Goal: Information Seeking & Learning: Understand process/instructions

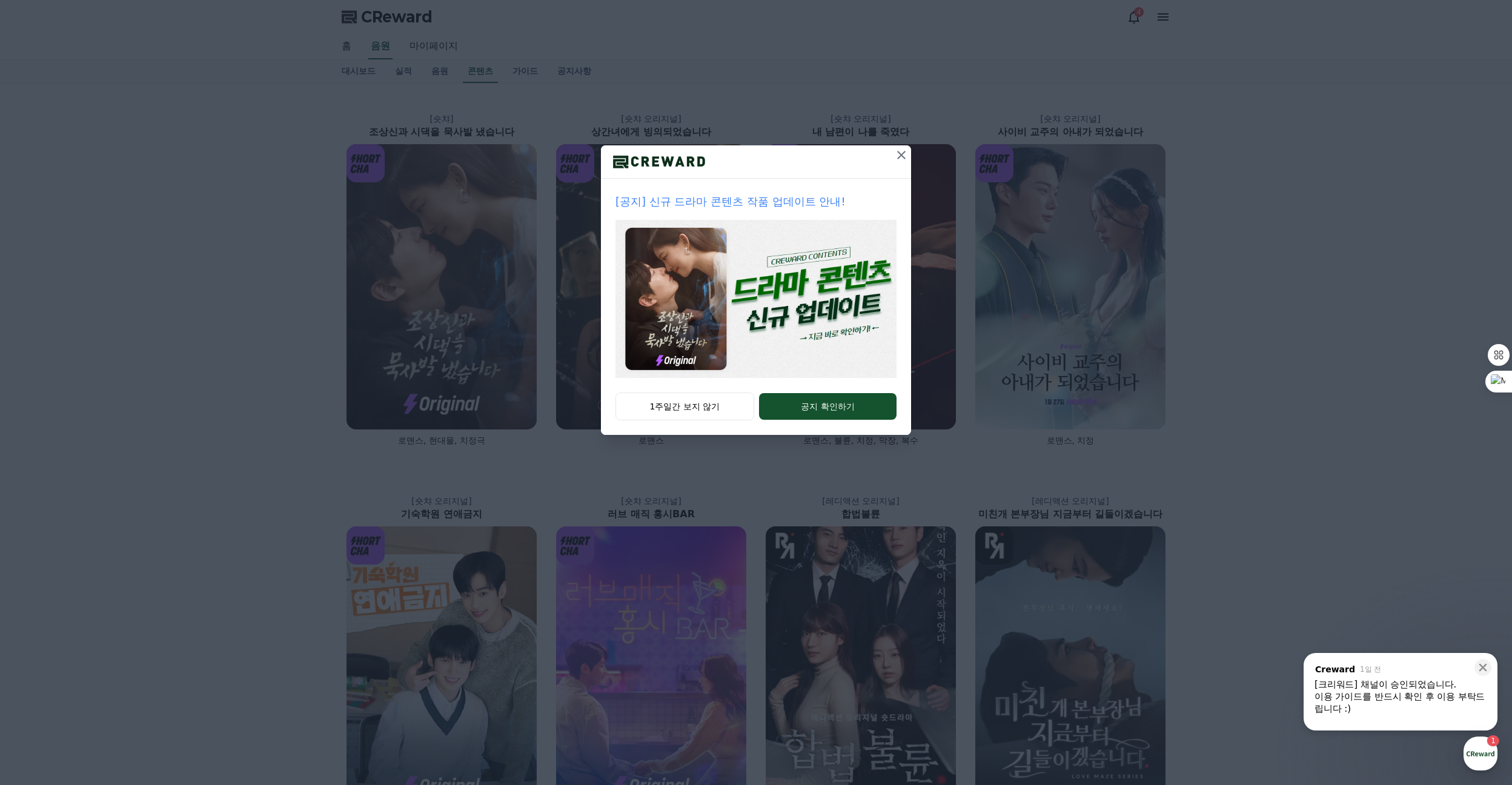
click at [899, 151] on icon at bounding box center [901, 155] width 15 height 15
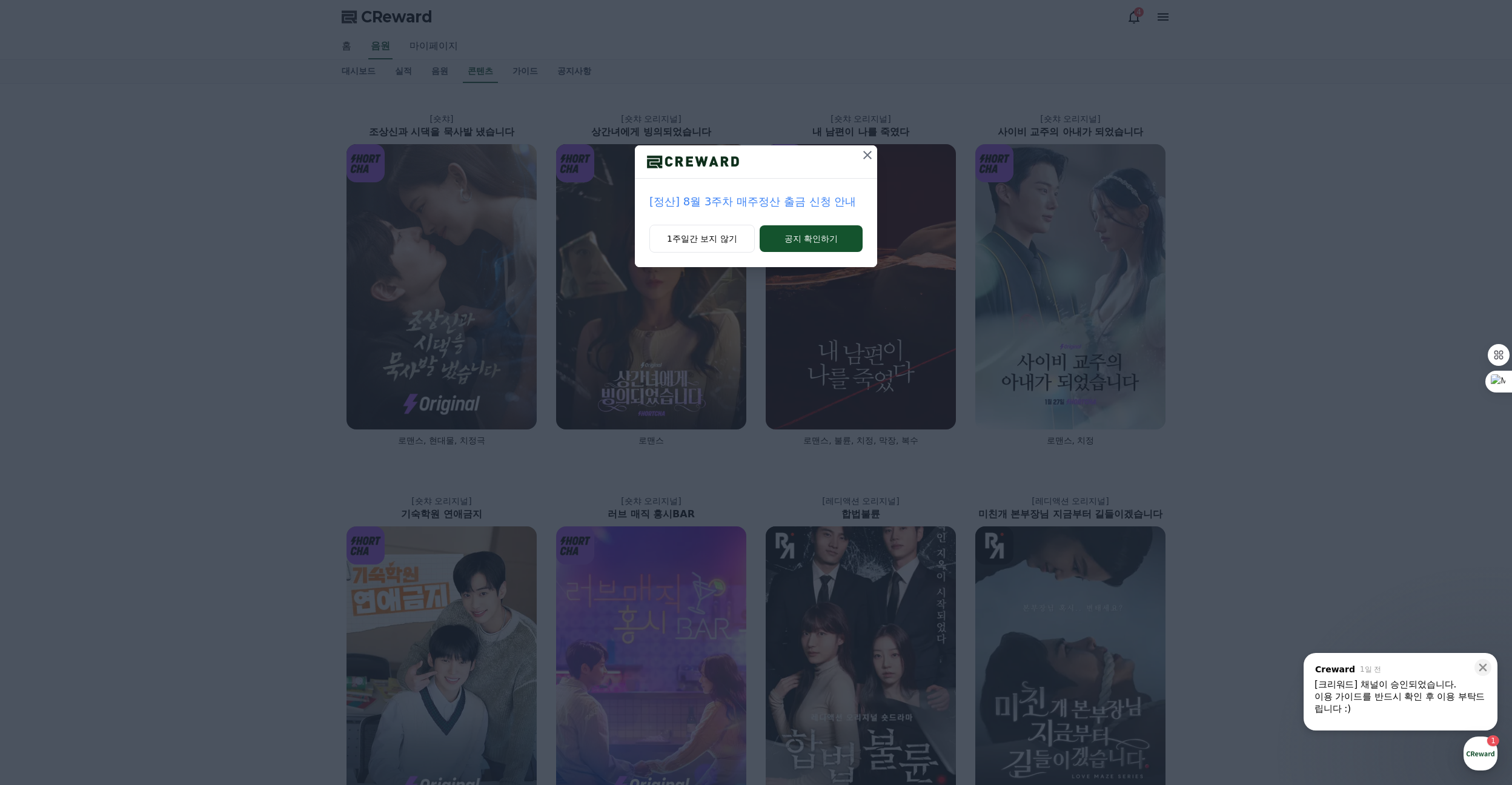
drag, startPoint x: 866, startPoint y: 156, endPoint x: 427, endPoint y: 46, distance: 452.6
click at [865, 156] on icon at bounding box center [867, 155] width 15 height 15
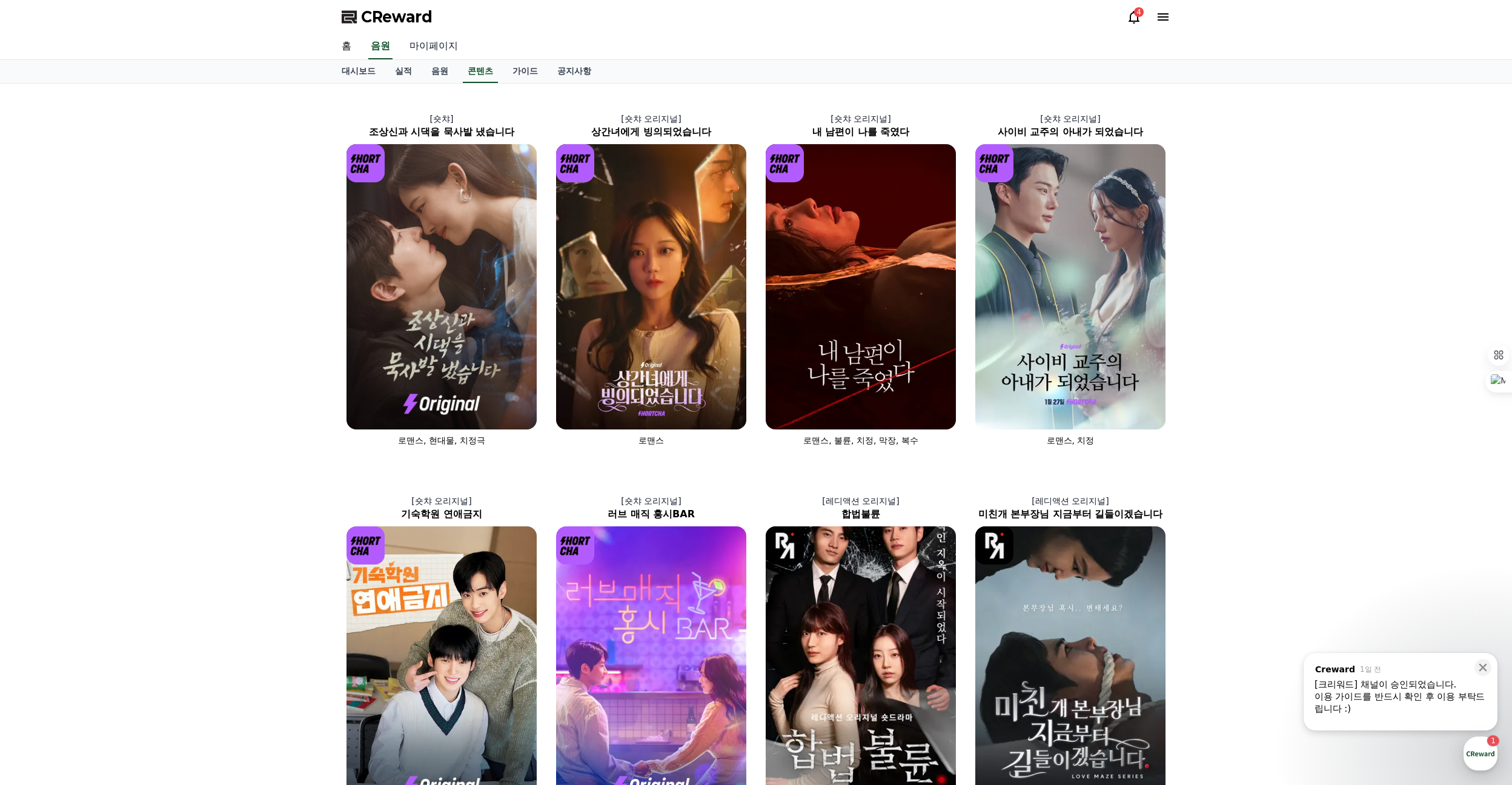
click at [439, 48] on link "마이페이지" at bounding box center [433, 47] width 68 height 26
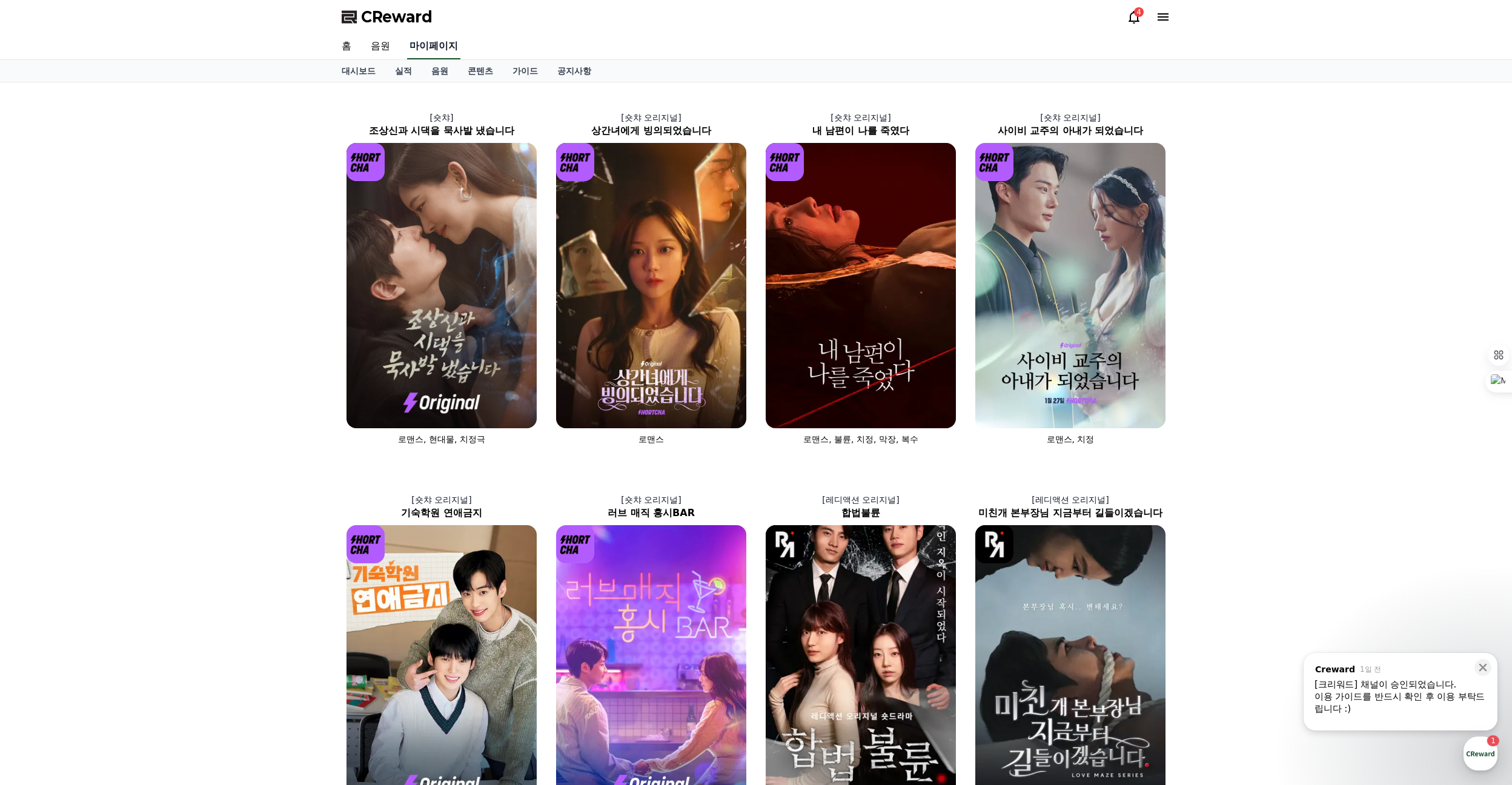
select select "**********"
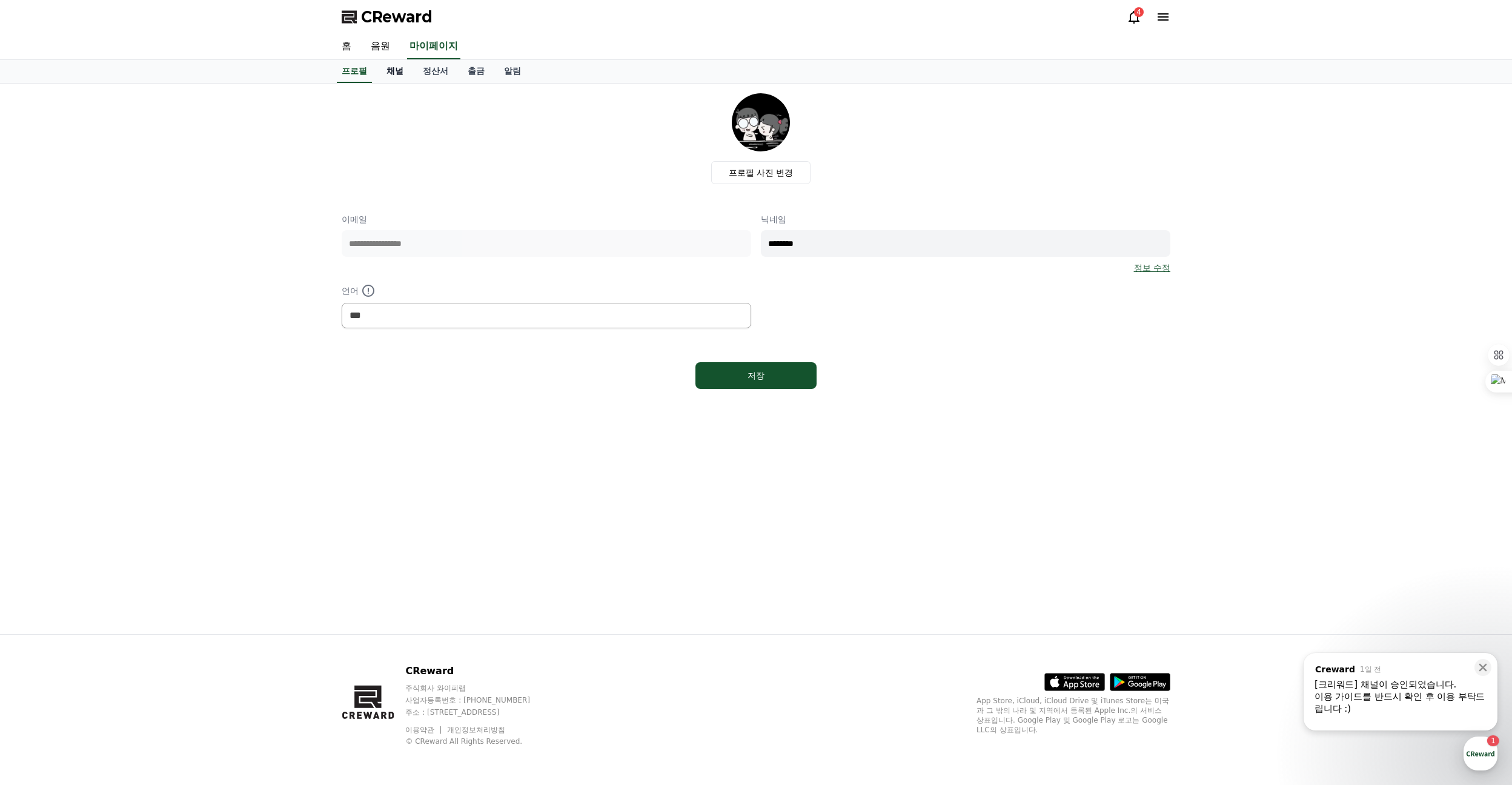
click at [393, 79] on link "채널" at bounding box center [395, 71] width 36 height 23
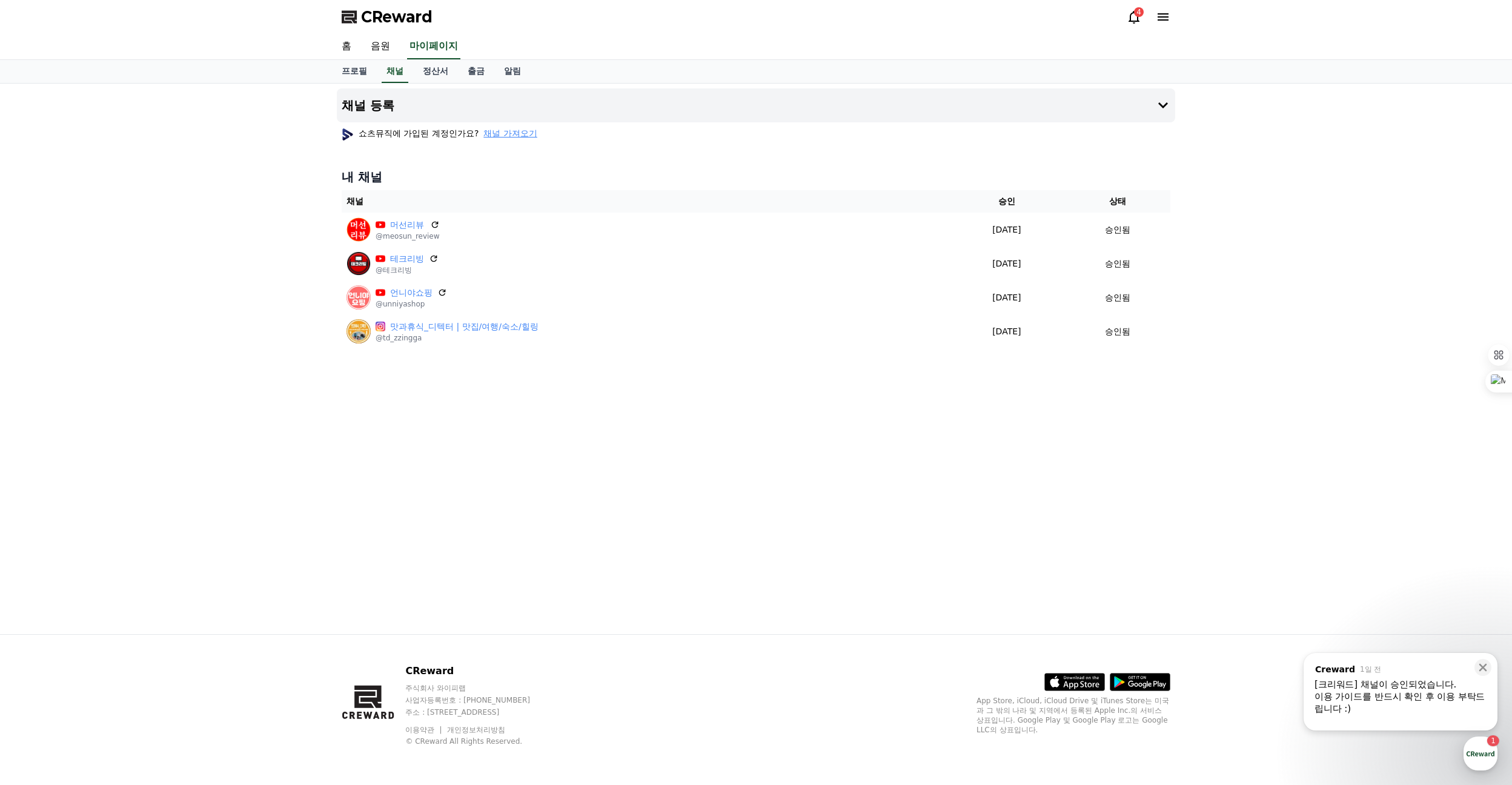
click at [250, 474] on div "채널 등록 쇼츠뮤직에 가입된 계정인가요? 채널 가져오기 내 채널 채널 승인 상태 머선리뷰 @meosun_review [DATE] 08-26 승…" at bounding box center [756, 359] width 1512 height 551
click at [381, 46] on link "음원" at bounding box center [381, 47] width 39 height 26
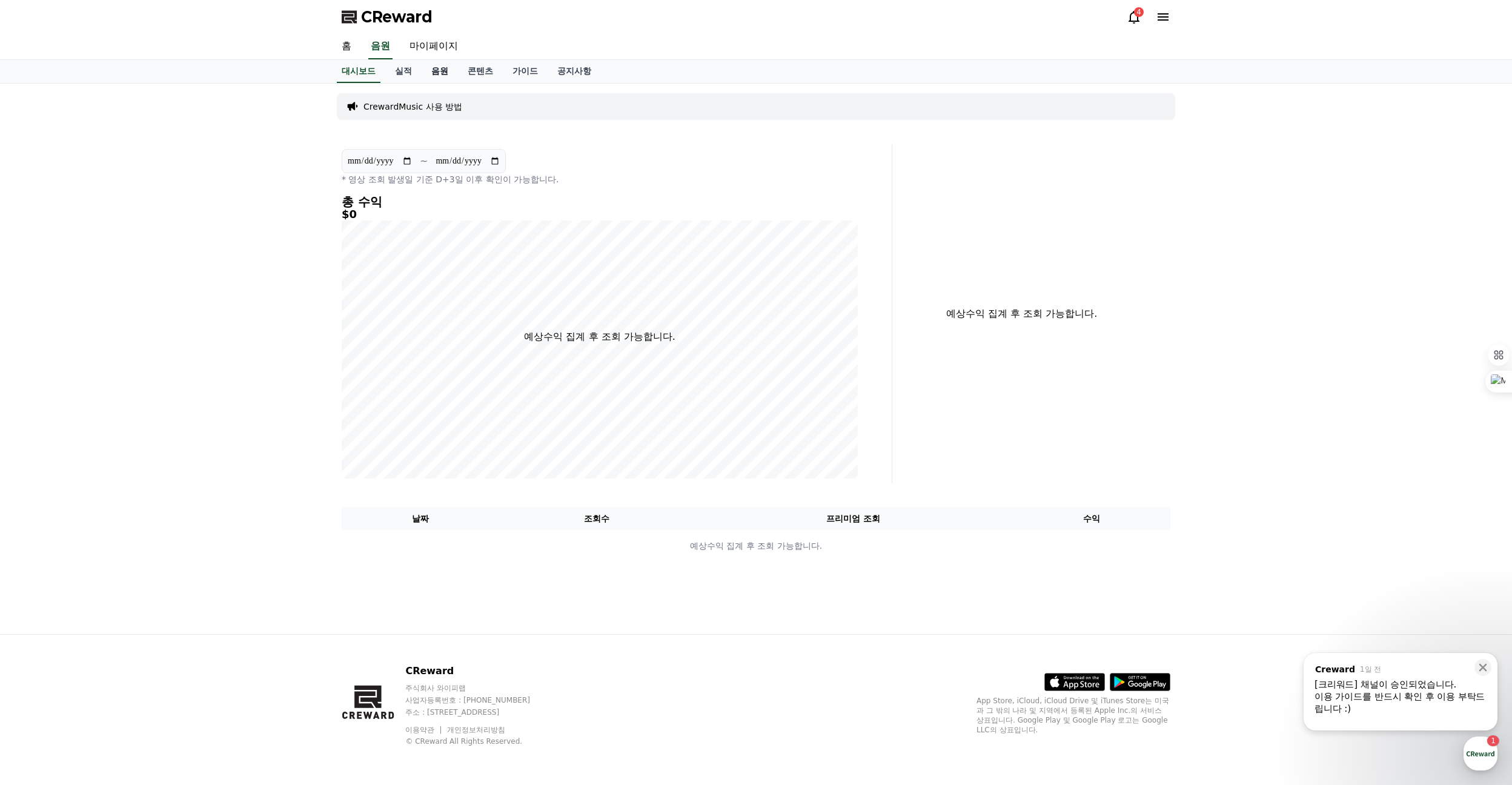
click at [449, 71] on link "음원" at bounding box center [440, 71] width 36 height 23
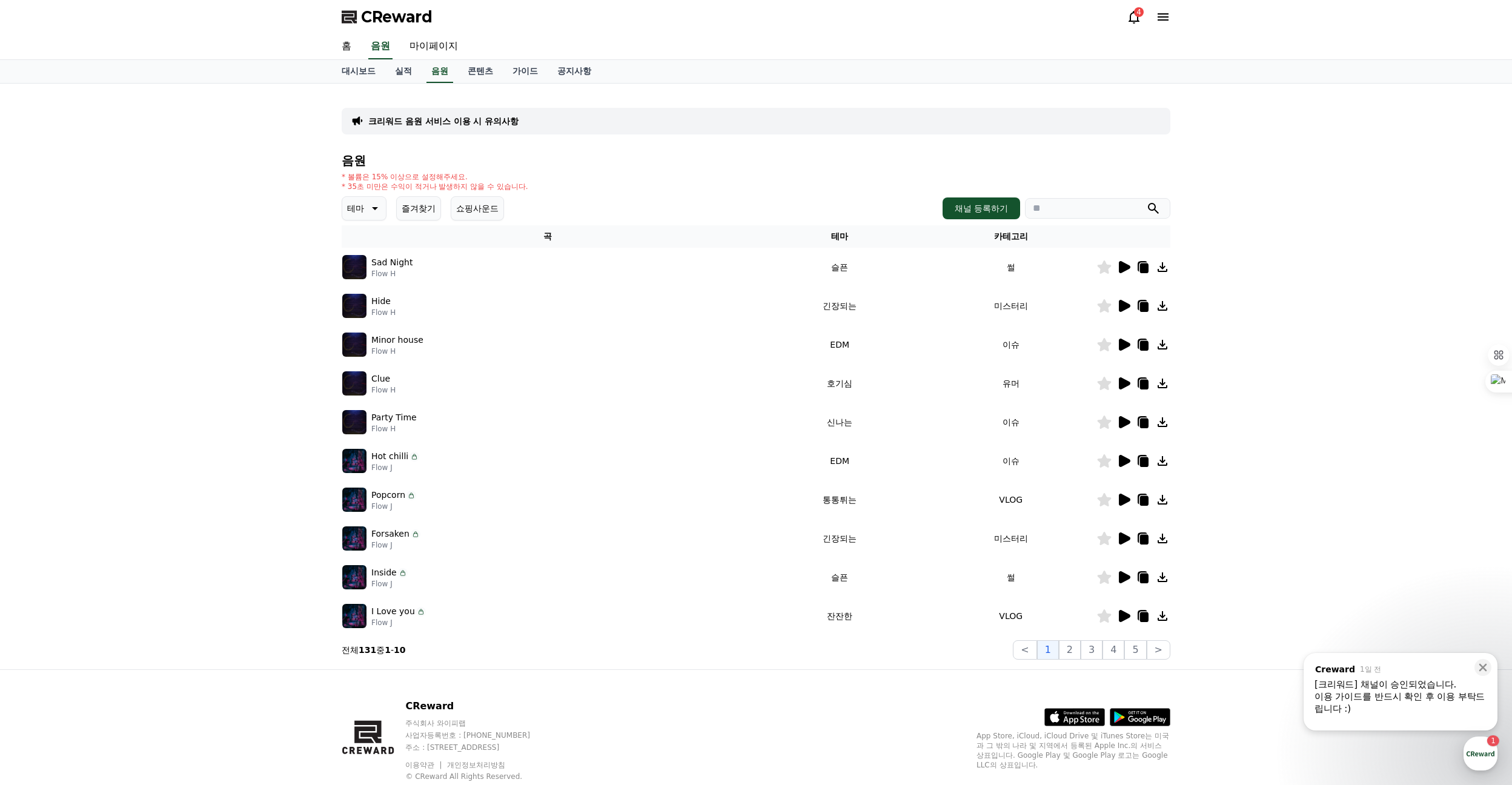
click at [270, 422] on div "크리워드 음원 서비스 이용 시 유의사항 음원 * 볼륨은 15% 이상으로 설정해주세요. * 35초 미만은 수익이 적거나 발생하지 않을 수 있습니…" at bounding box center [756, 377] width 1512 height 586
click at [473, 200] on button "쇼핑사운드" at bounding box center [477, 209] width 53 height 24
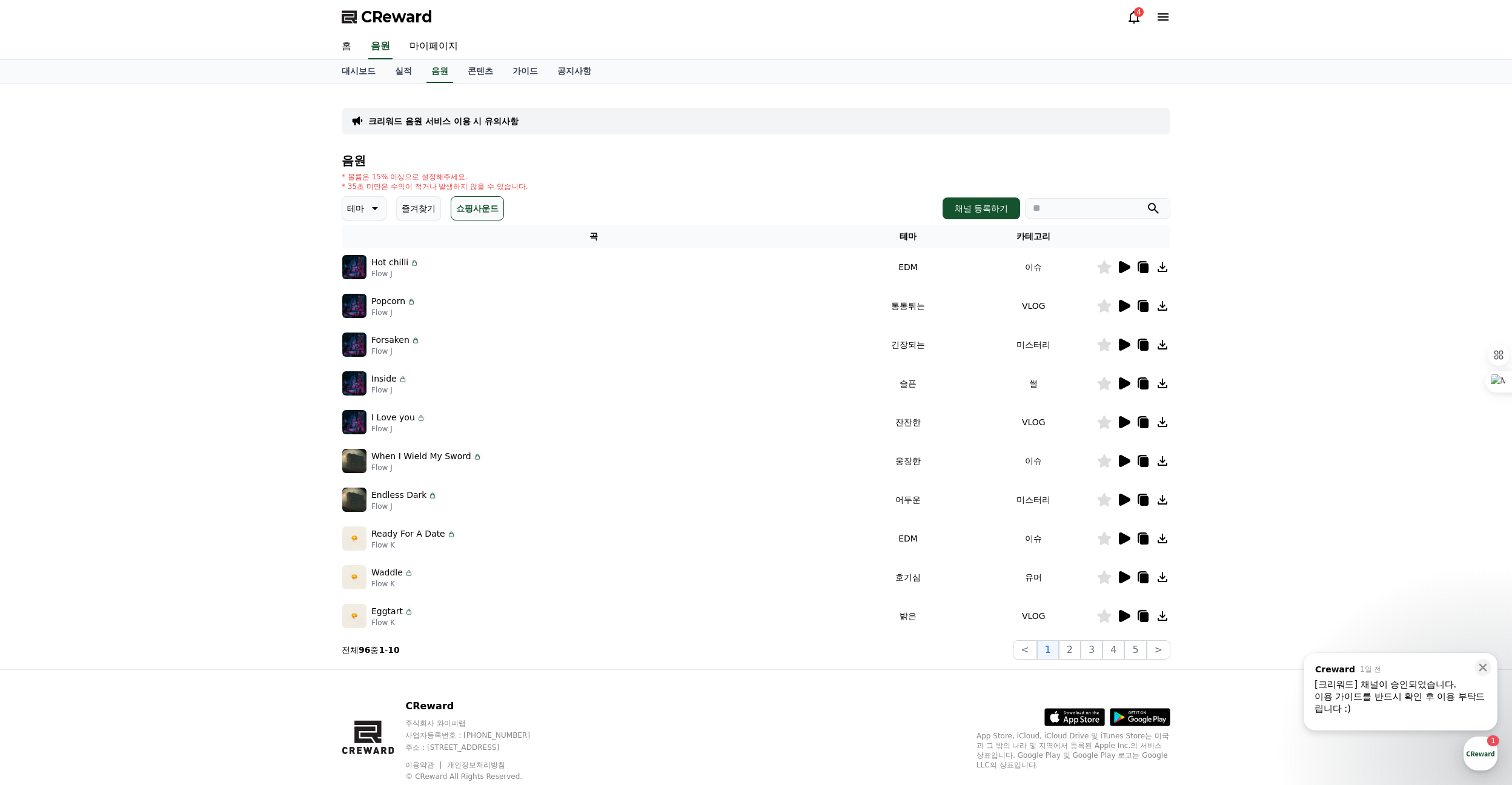
click at [274, 373] on div "크리워드 음원 서비스 이용 시 유의사항 음원 * 볼륨은 15% 이상으로 설정해주세요. * 35초 미만은 수익이 적거나 발생하지 않을 수 있습니…" at bounding box center [756, 377] width 1512 height 586
click at [577, 73] on link "공지사항" at bounding box center [574, 71] width 53 height 23
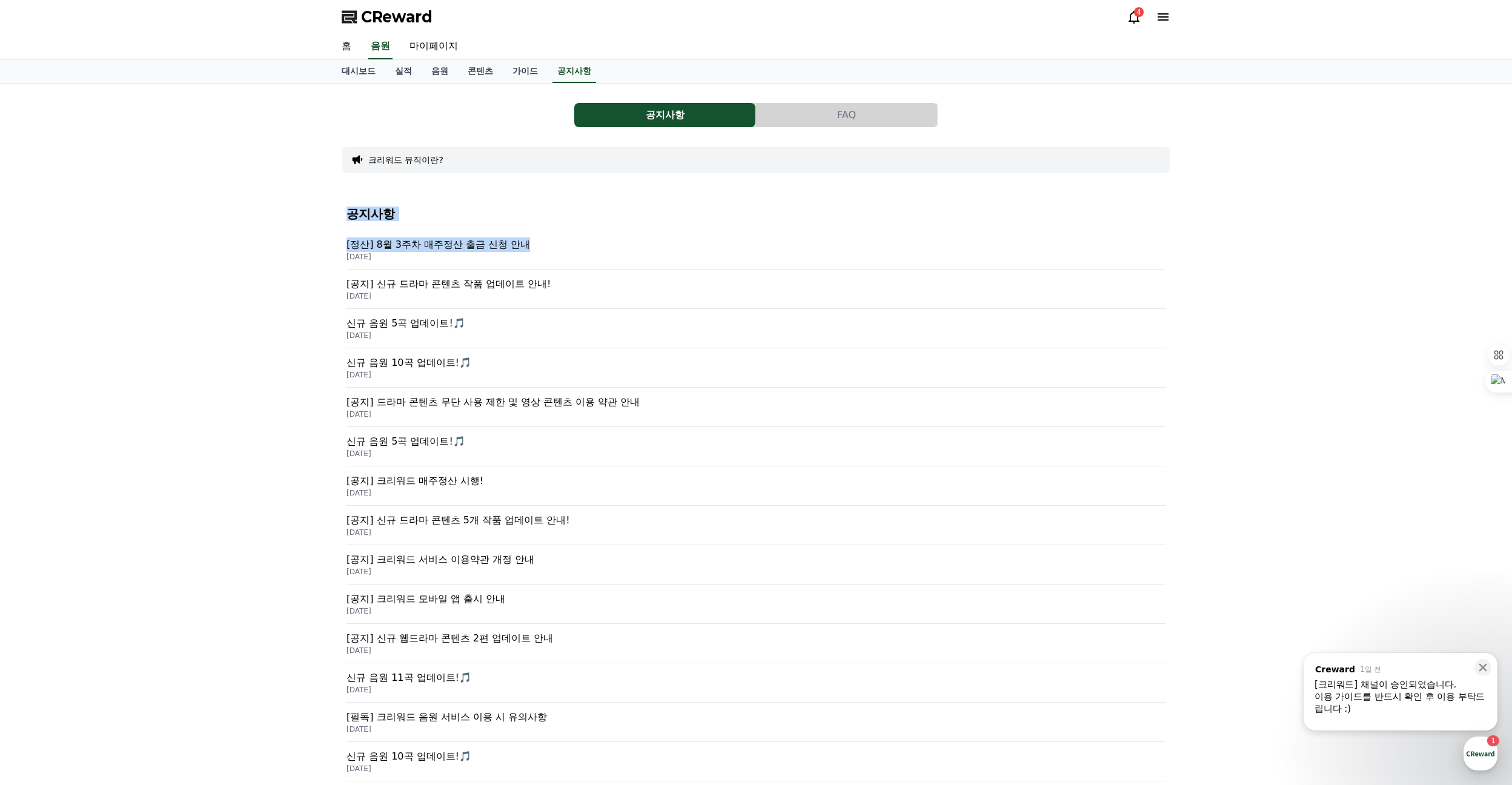
drag, startPoint x: 706, startPoint y: 161, endPoint x: 728, endPoint y: 302, distance: 142.7
click at [726, 288] on div "공지사항 FAQ 크리워드 뮤직이란? 공지사항 [[GEOGRAPHIC_DATA]] 8월 3주차 매주정산 출금 신청 안내 [DATE] [공지] 신…" at bounding box center [756, 444] width 829 height 703
drag, startPoint x: 250, startPoint y: 630, endPoint x: 254, endPoint y: 612, distance: 18.4
click at [251, 628] on div "공지사항 FAQ 크리워드 뮤직이란? 공지사항 [[GEOGRAPHIC_DATA]] 8월 3주차 매주정산 출금 신청 안내 [DATE] [공지] 신…" at bounding box center [756, 444] width 1512 height 722
click at [473, 715] on p "[필독] 크리워드 음원 서비스 이용 시 유의사항" at bounding box center [756, 717] width 819 height 15
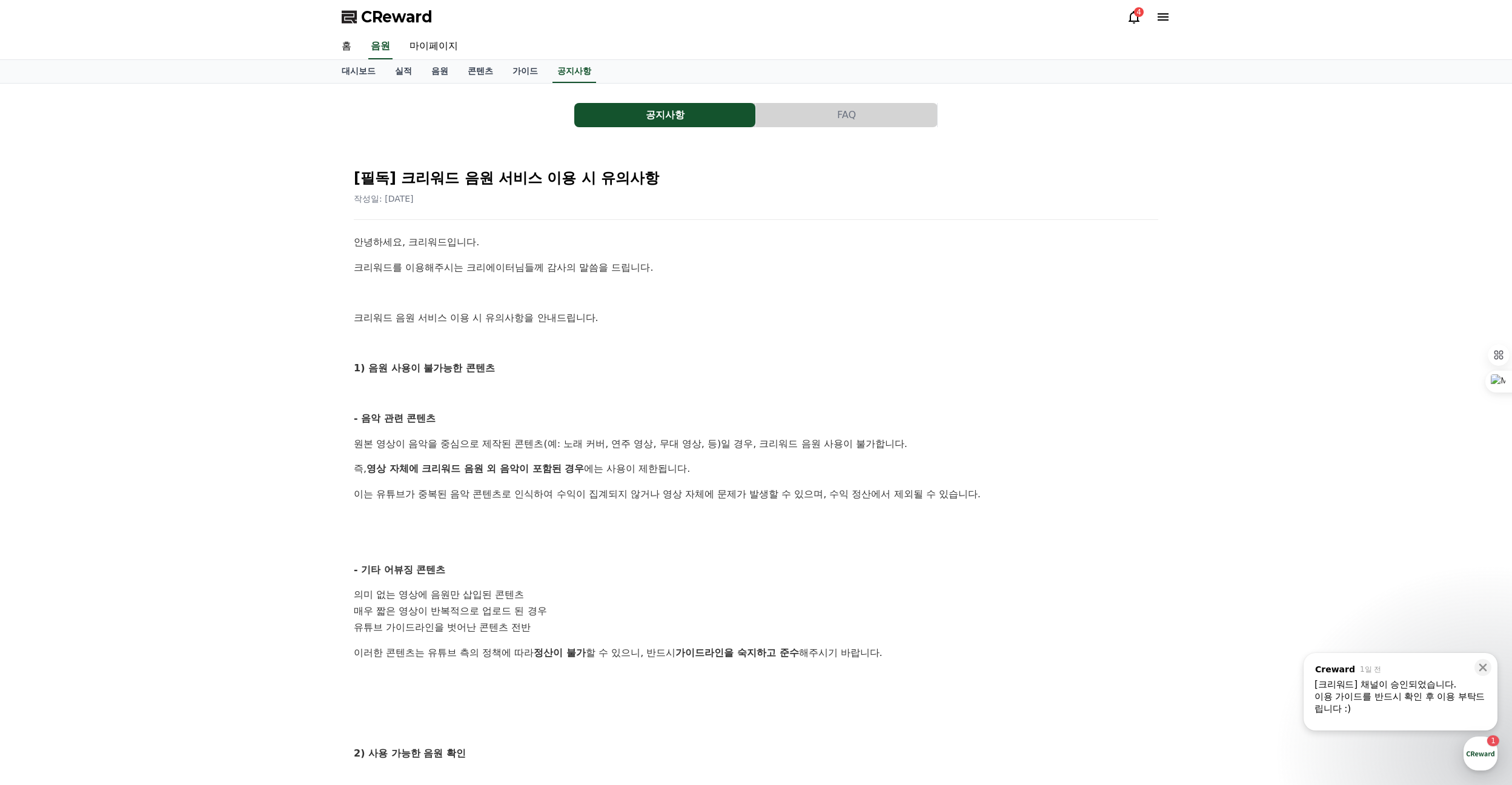
click at [291, 433] on div "공지사항 FAQ [필독] 크리워드 음원 서비스 이용 시 유의사항 작성일: [DATE] 안녕하세요, 크리워드입니다. 크리워드를 이용해주시는 크리…" at bounding box center [756, 591] width 1512 height 1014
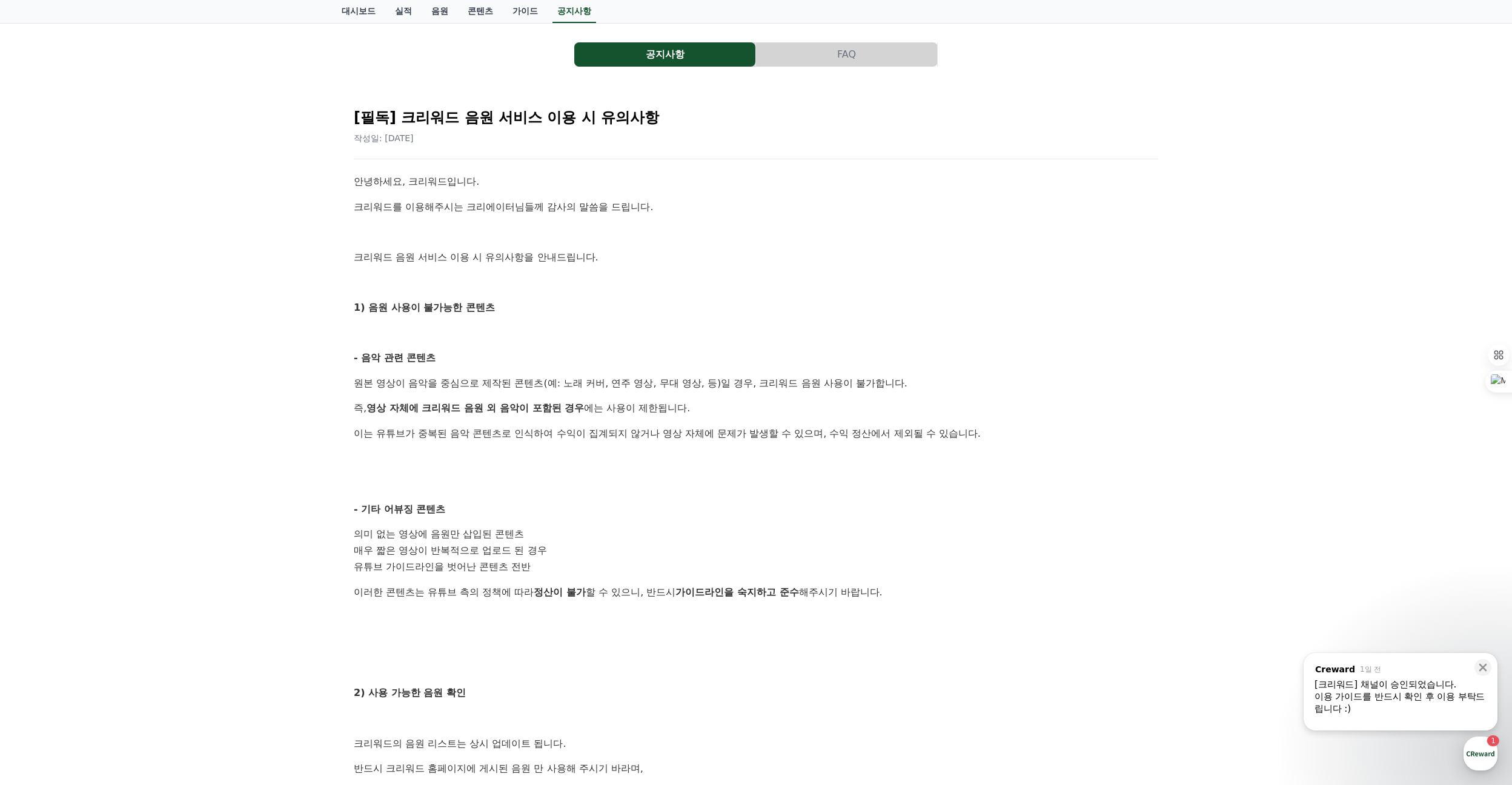
click at [291, 433] on div "공지사항 FAQ [필독] 크리워드 음원 서비스 이용 시 유의사항 작성일: [DATE] 안녕하세요, 크리워드입니다. 크리워드를 이용해주시는 크리…" at bounding box center [756, 530] width 1512 height 1014
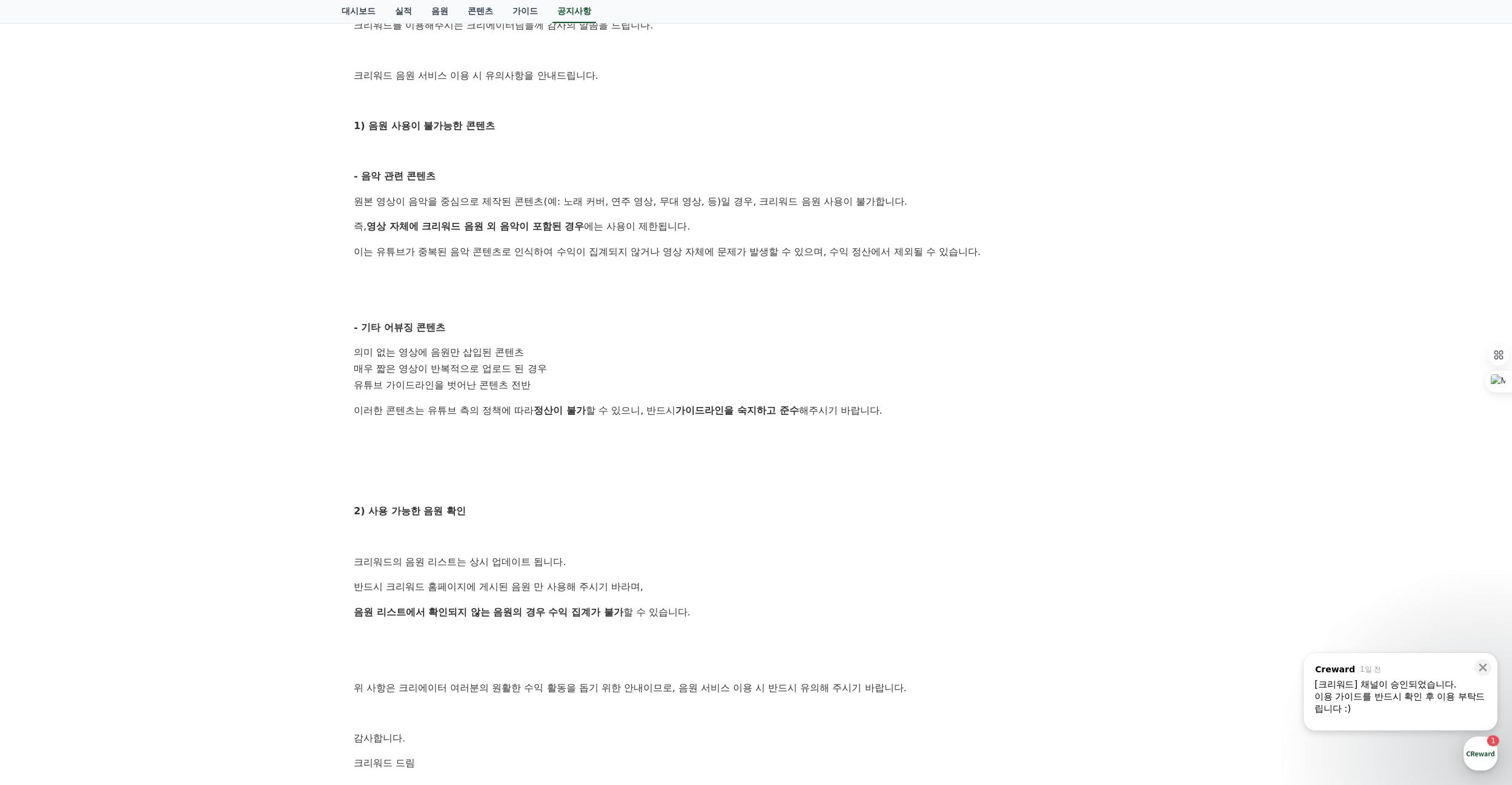
scroll to position [461, 0]
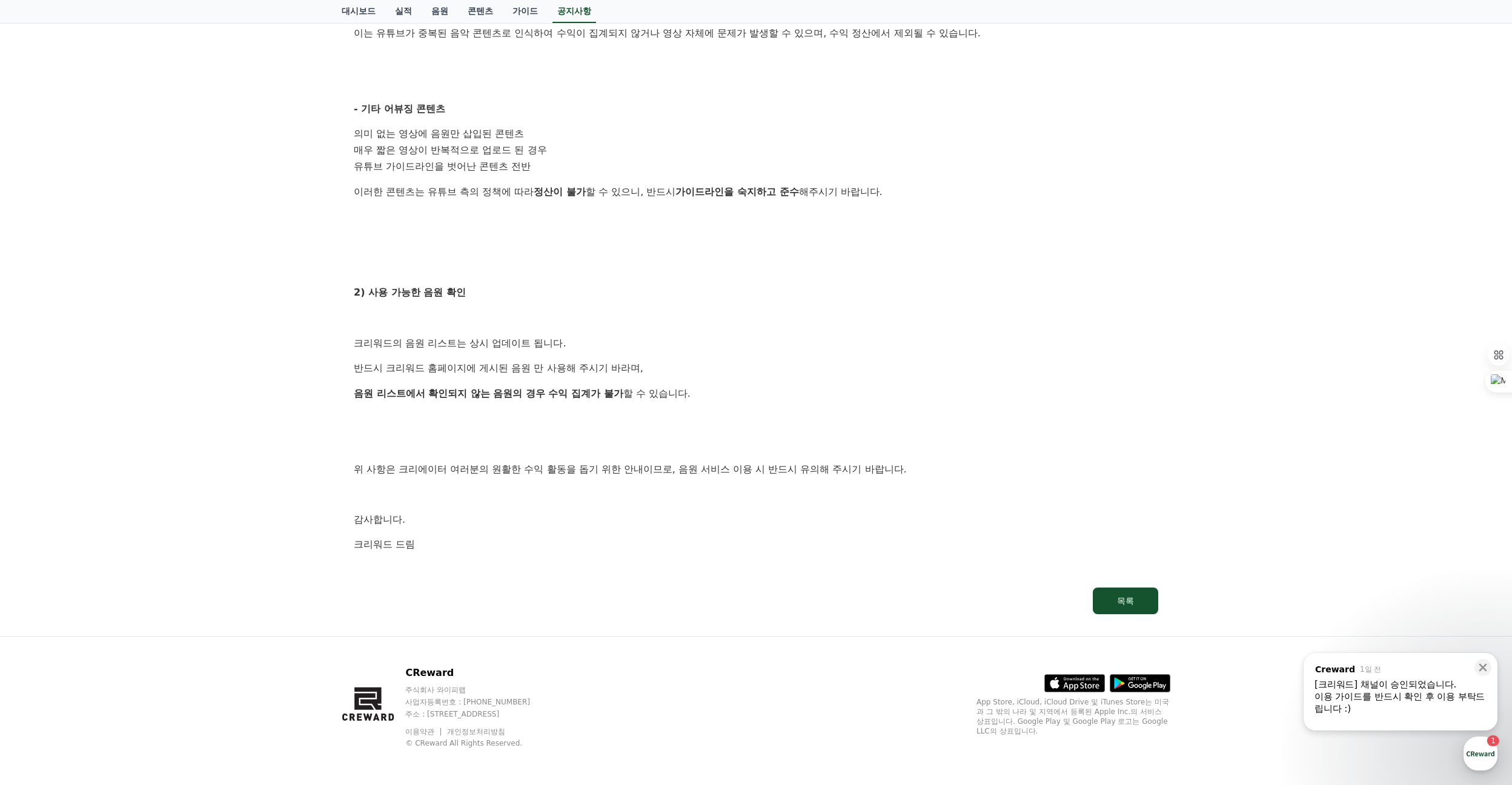
click at [291, 439] on div "공지사항 FAQ [필독] 크리워드 음원 서비스 이용 시 유의사항 작성일: [DATE] 안녕하세요, 크리워드입니다. 크리워드를 이용해주시는 크리…" at bounding box center [756, 129] width 1512 height 1014
